Goal: Information Seeking & Learning: Learn about a topic

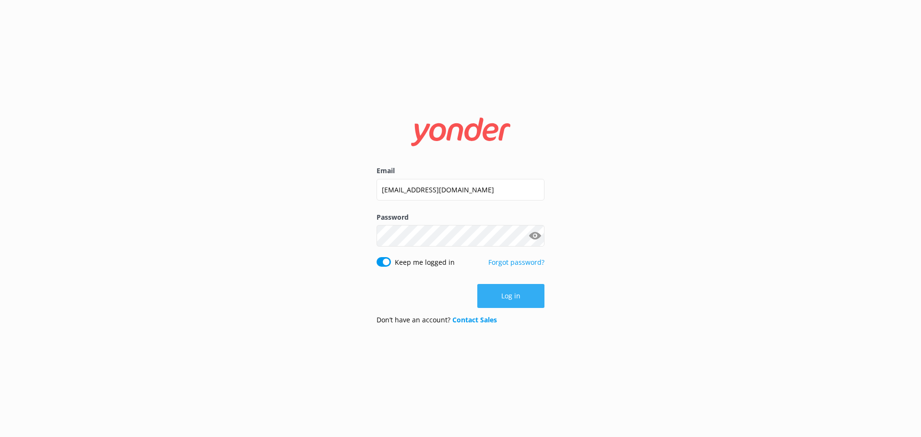
click at [487, 295] on button "Log in" at bounding box center [510, 296] width 67 height 24
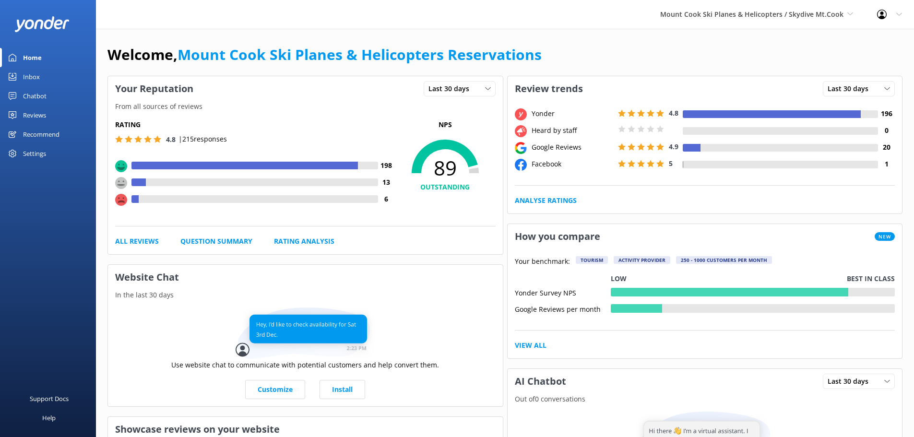
click at [41, 115] on div "Reviews" at bounding box center [34, 115] width 23 height 19
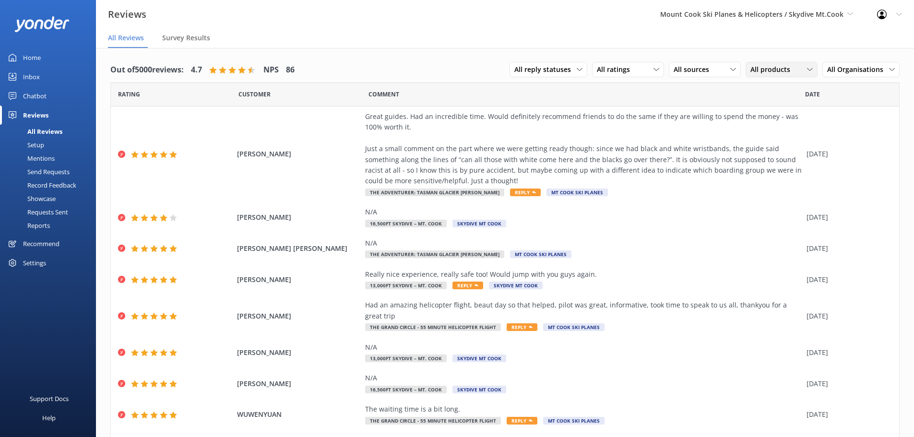
click at [786, 70] on span "All products" at bounding box center [773, 69] width 46 height 11
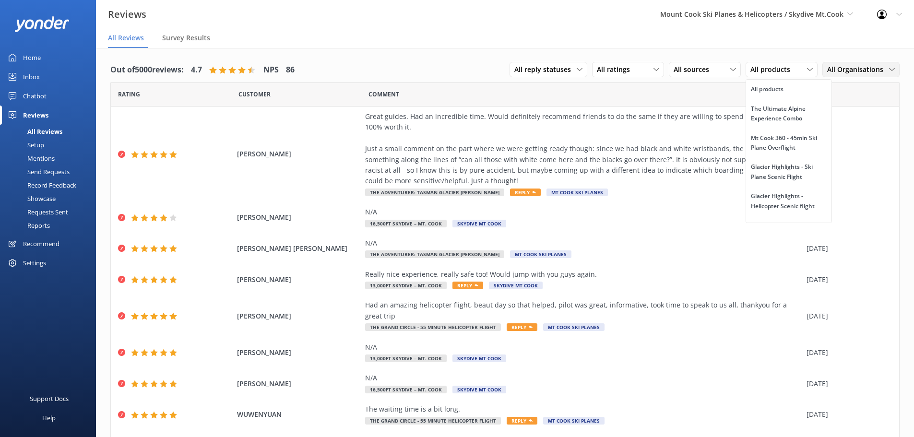
click at [838, 70] on span "All Organisations" at bounding box center [858, 69] width 62 height 11
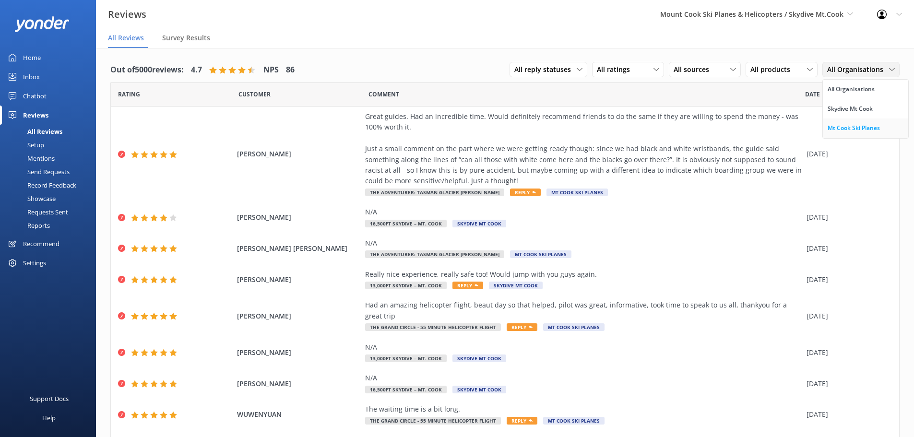
click at [857, 128] on div "Mt Cook Ski Planes" at bounding box center [854, 128] width 52 height 10
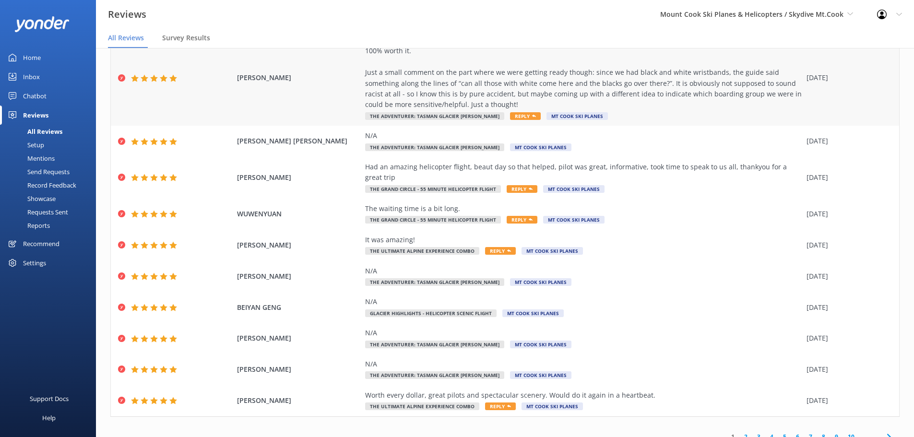
scroll to position [87, 0]
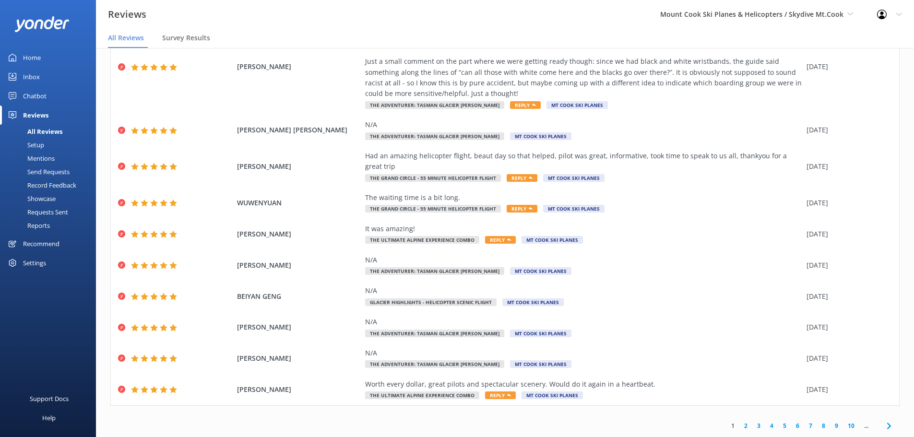
click at [740, 424] on link "2" at bounding box center [745, 425] width 13 height 9
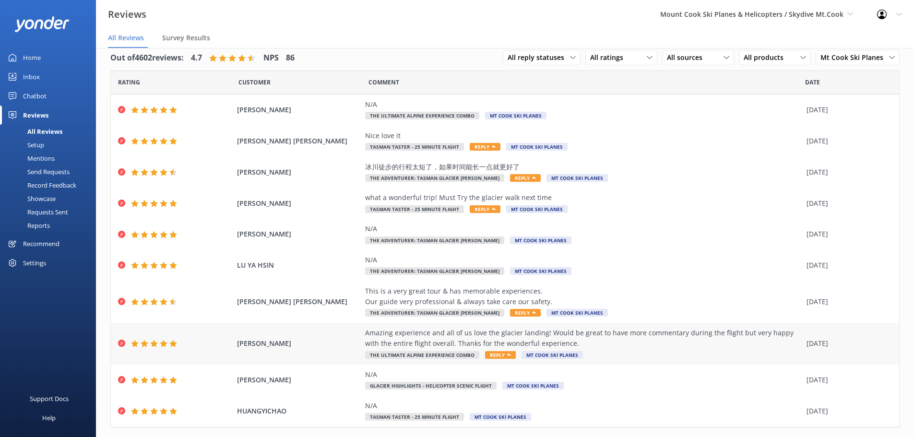
scroll to position [34, 0]
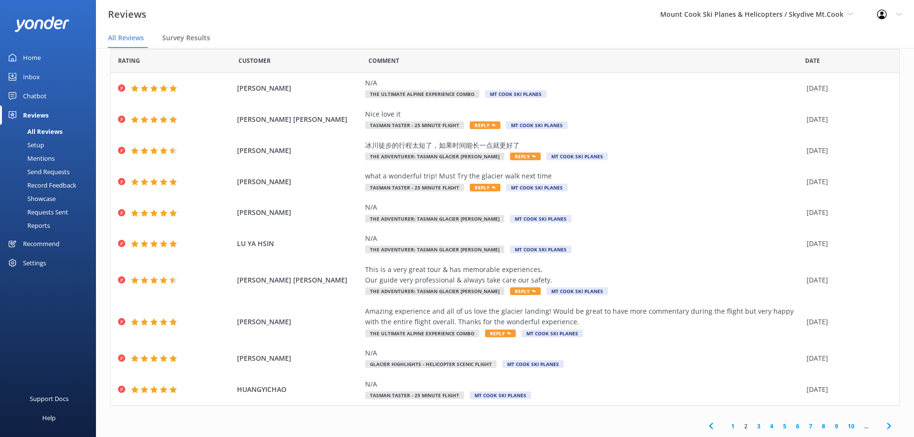
click at [752, 425] on link "3" at bounding box center [758, 426] width 13 height 9
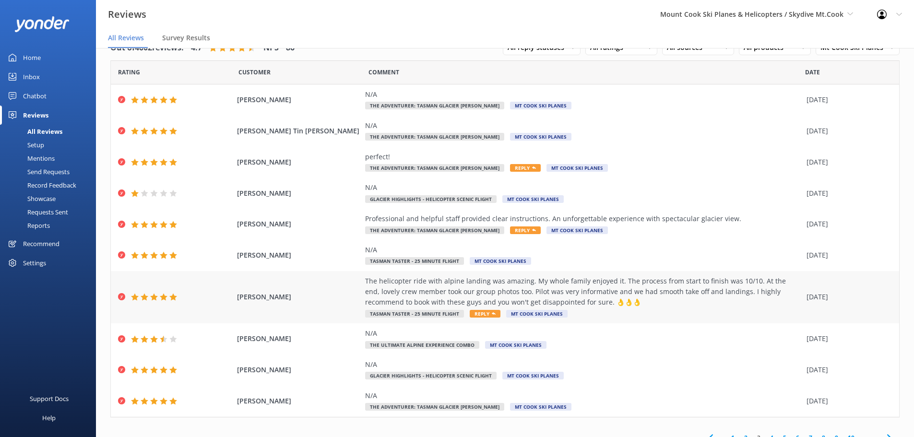
scroll to position [34, 0]
